Goal: Obtain resource: Obtain resource

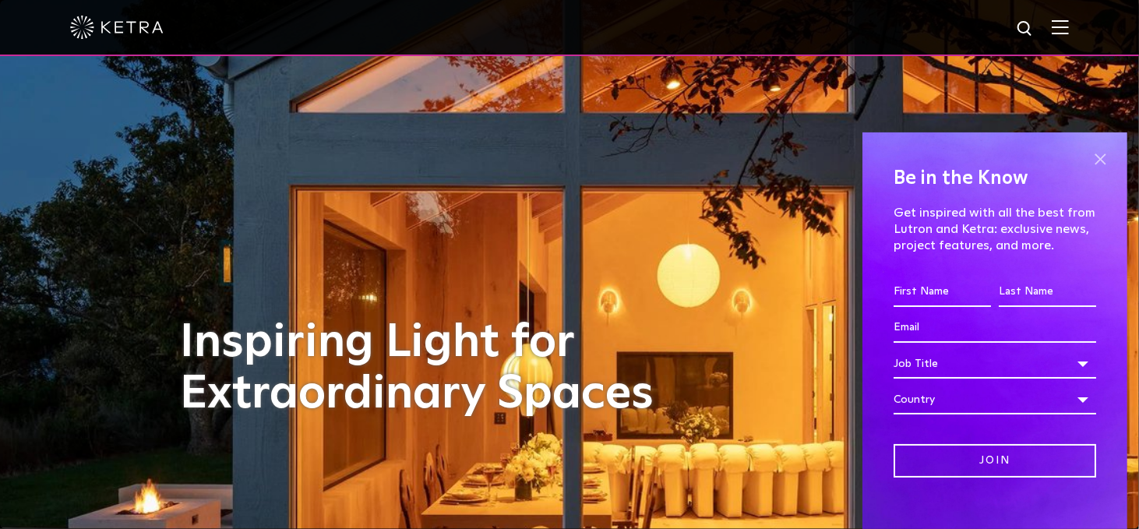
click at [1090, 158] on span at bounding box center [1099, 159] width 23 height 23
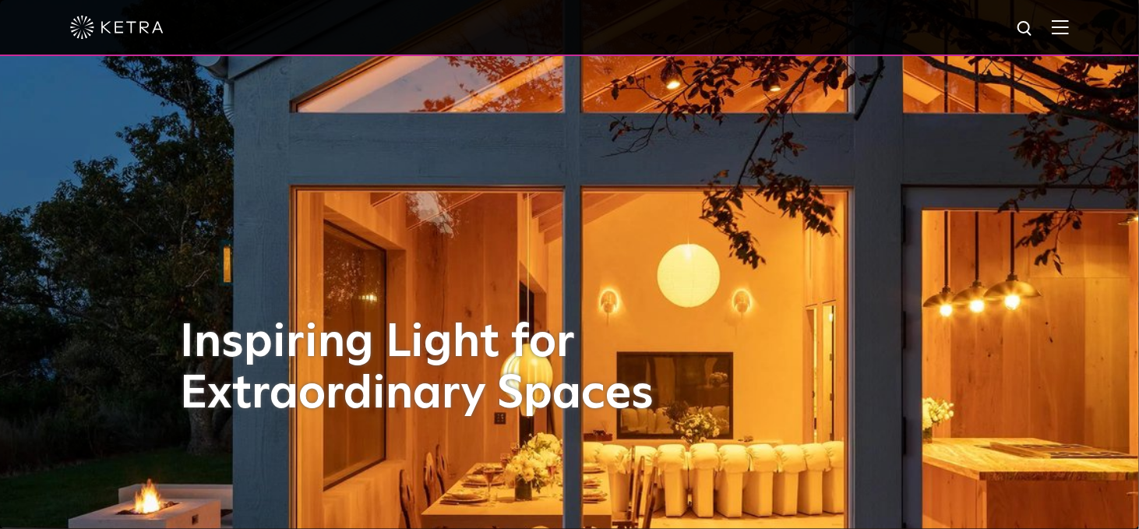
click at [1069, 30] on img at bounding box center [1060, 26] width 17 height 15
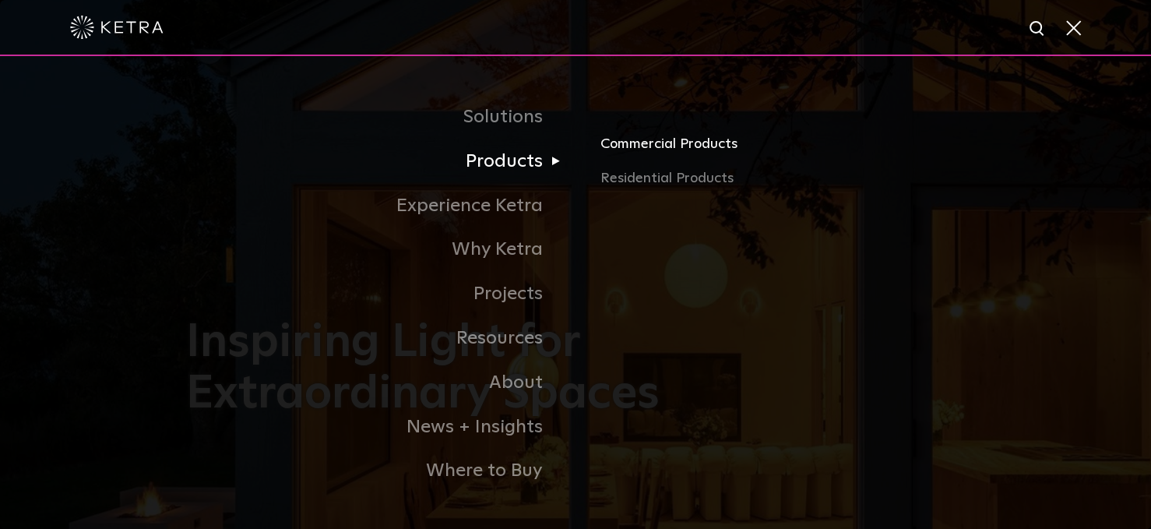
click at [654, 155] on link "Commercial Products" at bounding box center [783, 150] width 365 height 34
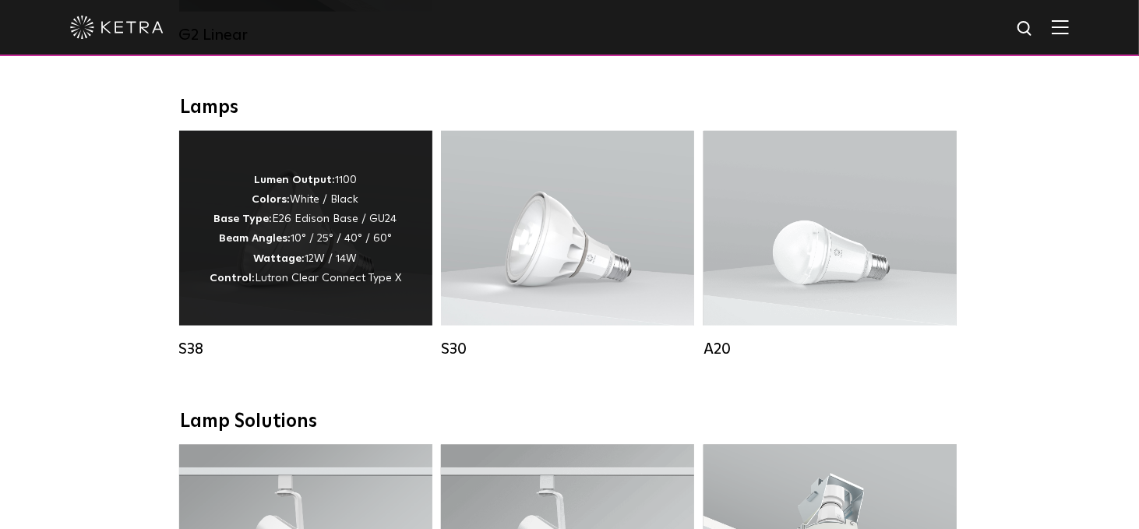
click at [330, 202] on p "Lumen Output: 1100 Colors: White / Black Base Type: E26 Edison Base / GU24 Beam…" at bounding box center [306, 230] width 192 height 118
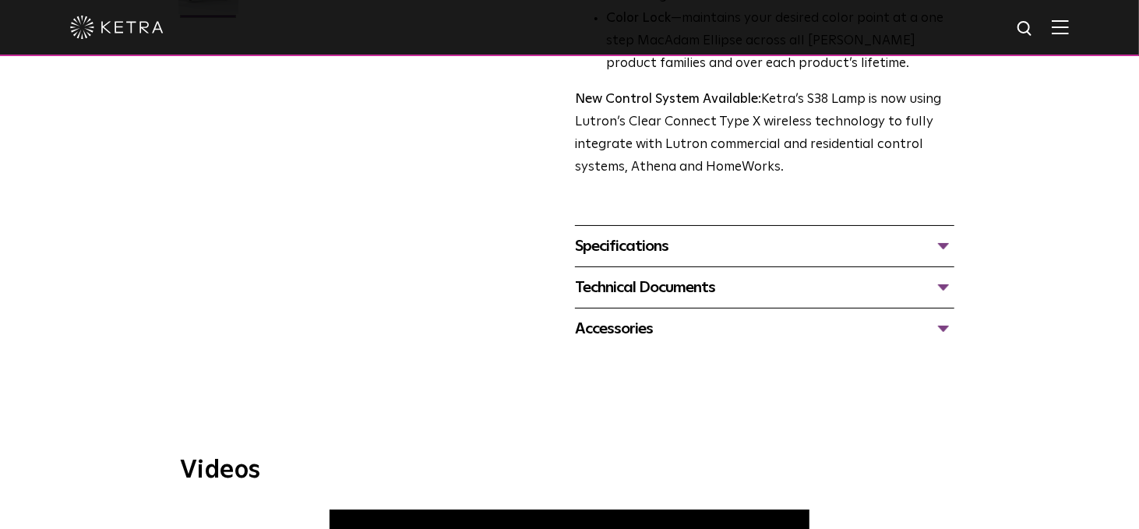
scroll to position [545, 0]
click at [633, 246] on div "Specifications" at bounding box center [764, 246] width 379 height 25
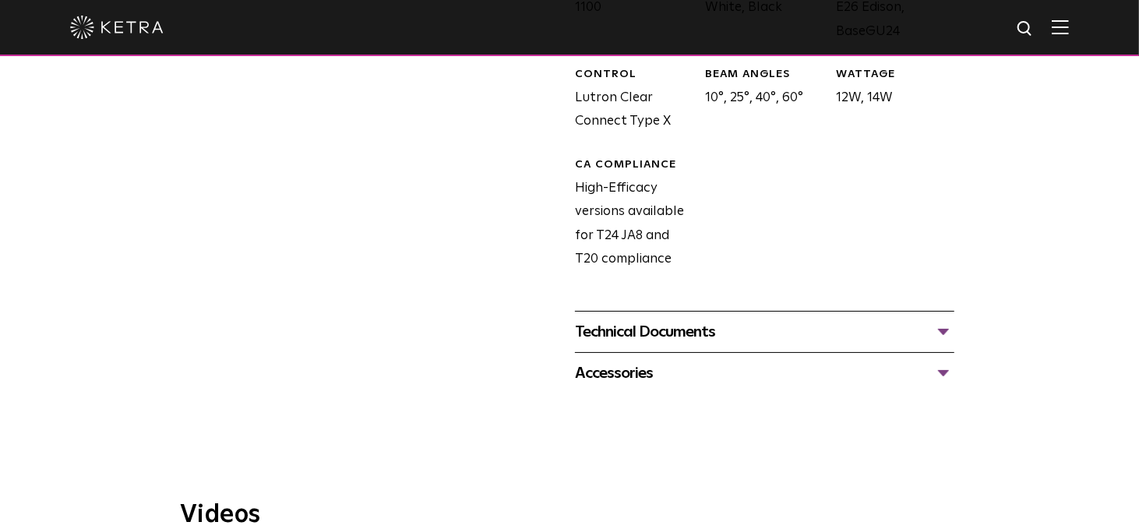
click at [673, 333] on div "Technical Documents" at bounding box center [764, 331] width 379 height 25
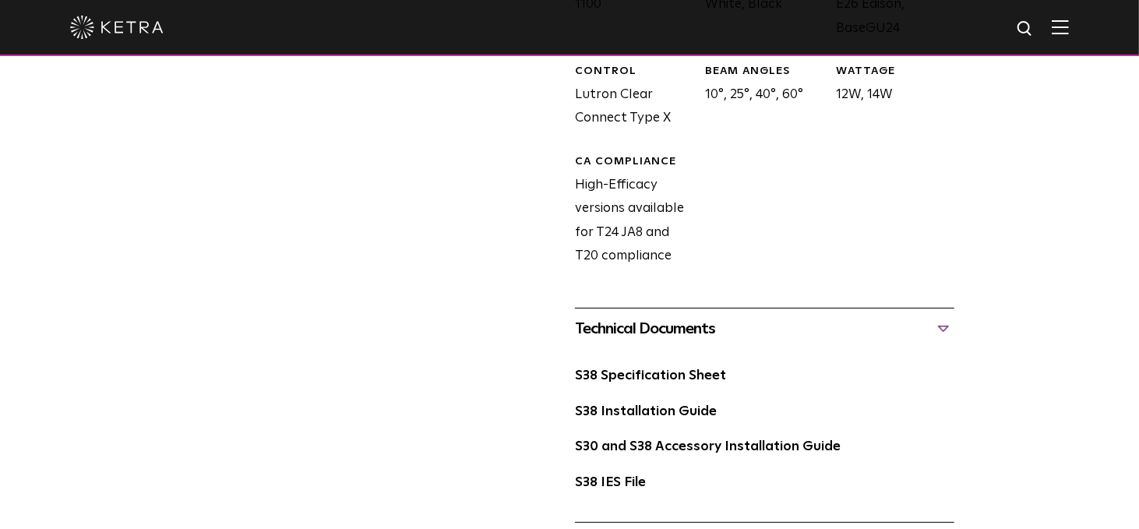
scroll to position [855, 0]
click at [626, 368] on link "S38 Specification Sheet" at bounding box center [650, 374] width 151 height 13
